Goal: Check status: Check status

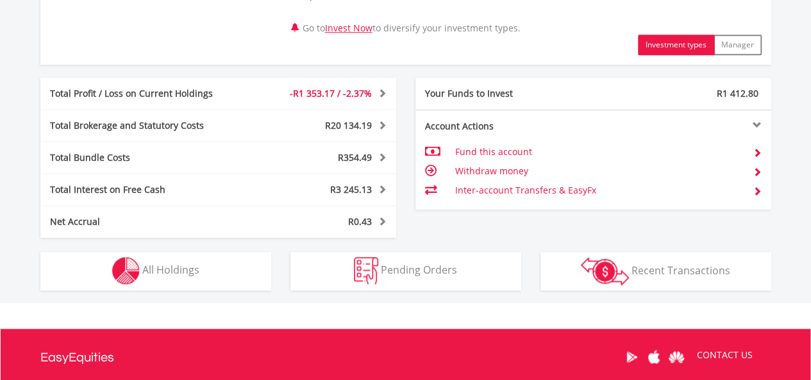
scroll to position [665, 0]
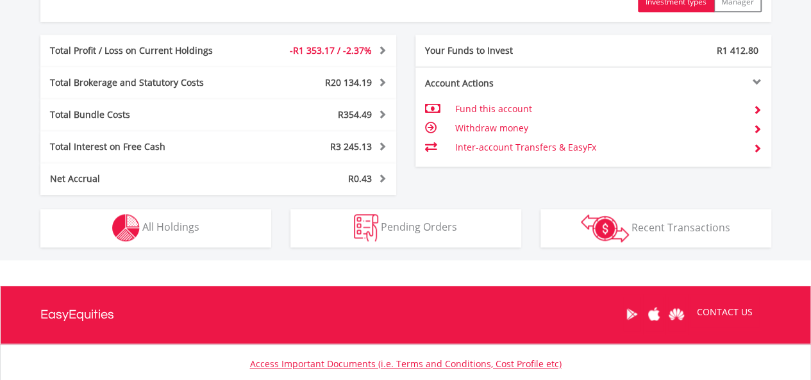
click at [200, 199] on div "Holdings All Holdings" at bounding box center [156, 221] width 250 height 53
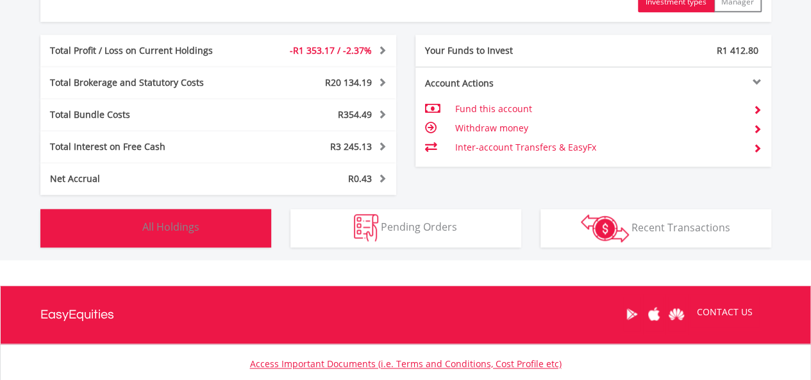
click at [189, 224] on span "All Holdings" at bounding box center [170, 227] width 57 height 14
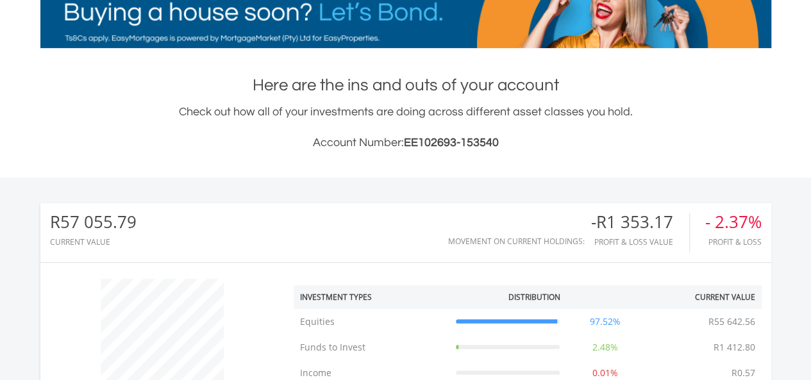
scroll to position [0, 0]
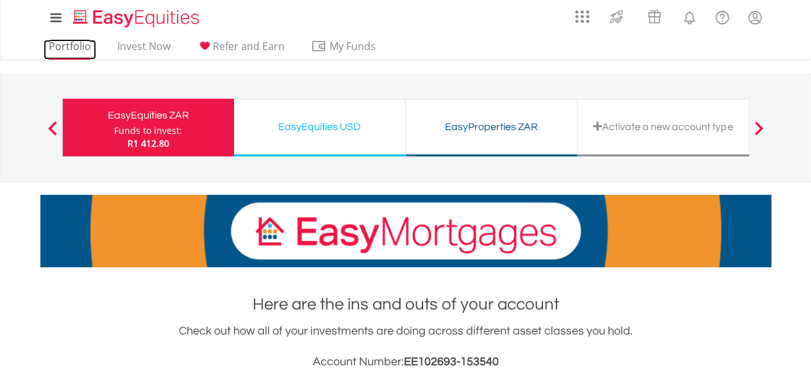
click at [59, 40] on link "Portfolio" at bounding box center [70, 50] width 53 height 20
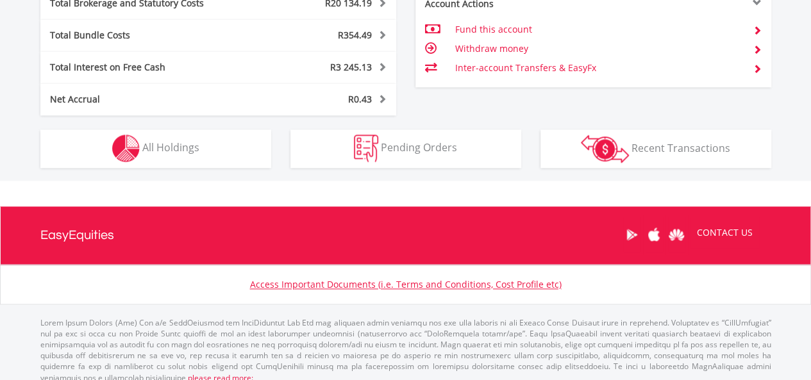
scroll to position [754, 0]
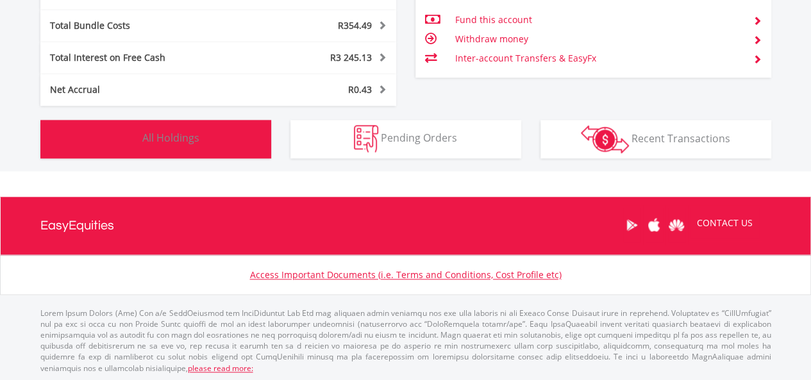
click at [158, 137] on span "All Holdings" at bounding box center [170, 138] width 57 height 14
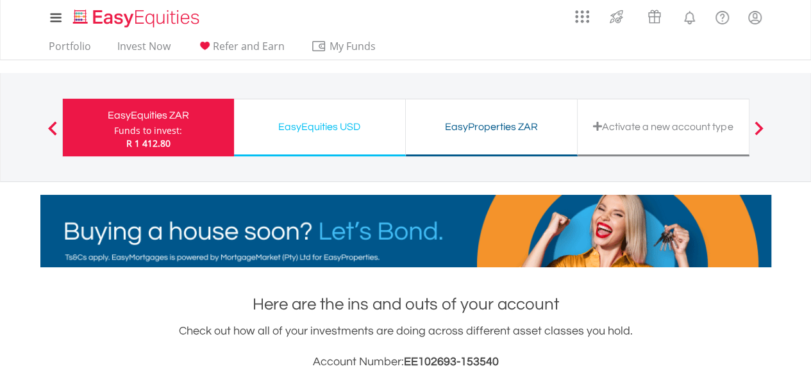
scroll to position [332, 0]
